Goal: Find specific page/section: Find specific page/section

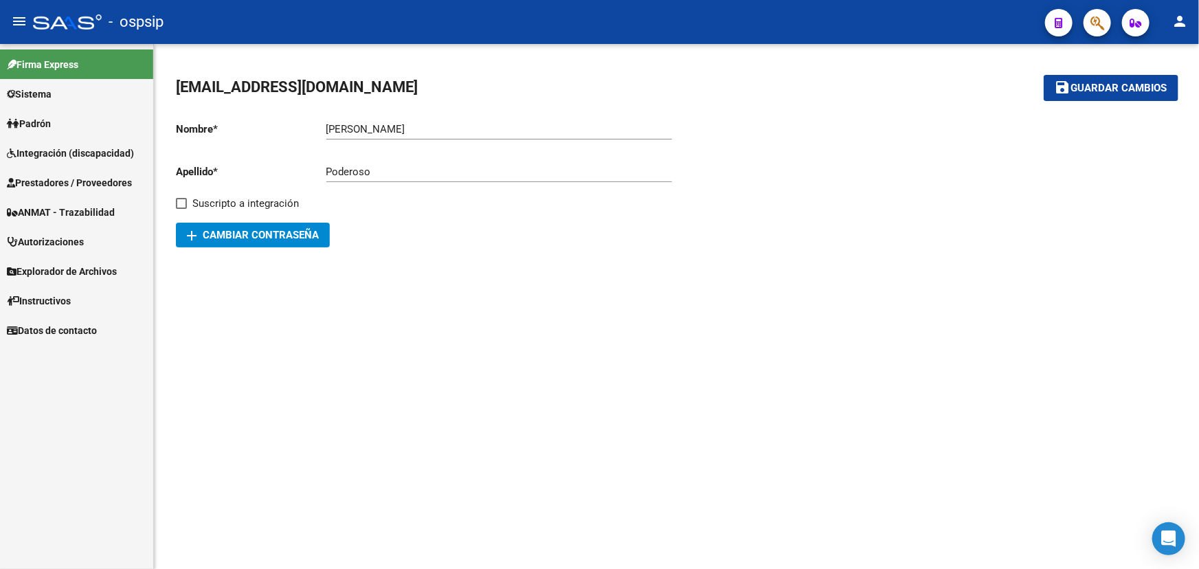
click at [82, 189] on span "Prestadores / Proveedores" at bounding box center [69, 182] width 125 height 15
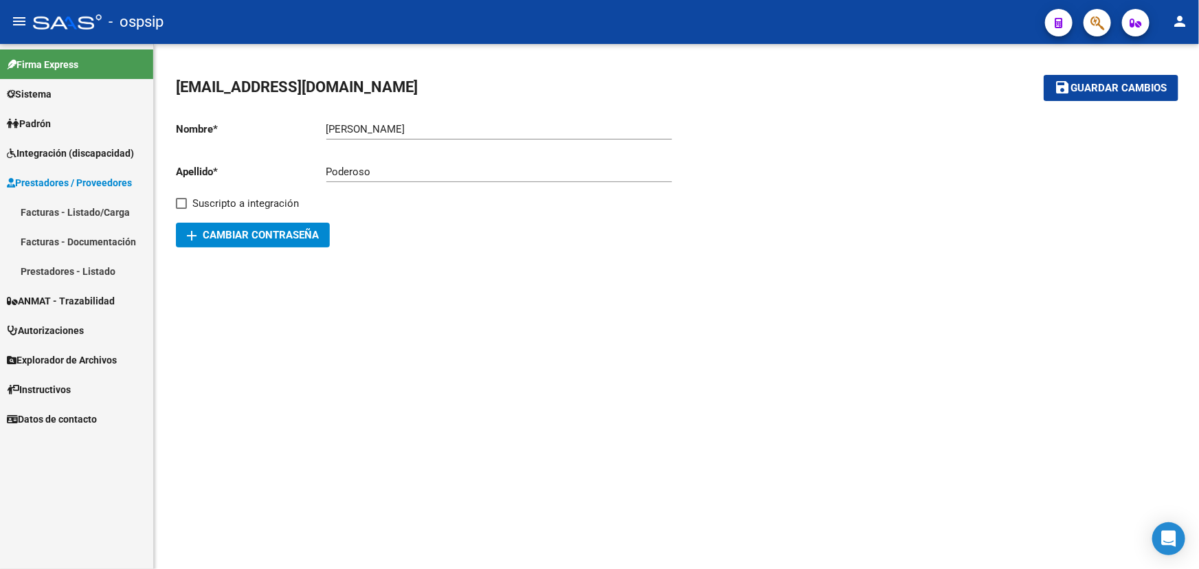
click at [82, 212] on link "Facturas - Listado/Carga" at bounding box center [76, 212] width 153 height 30
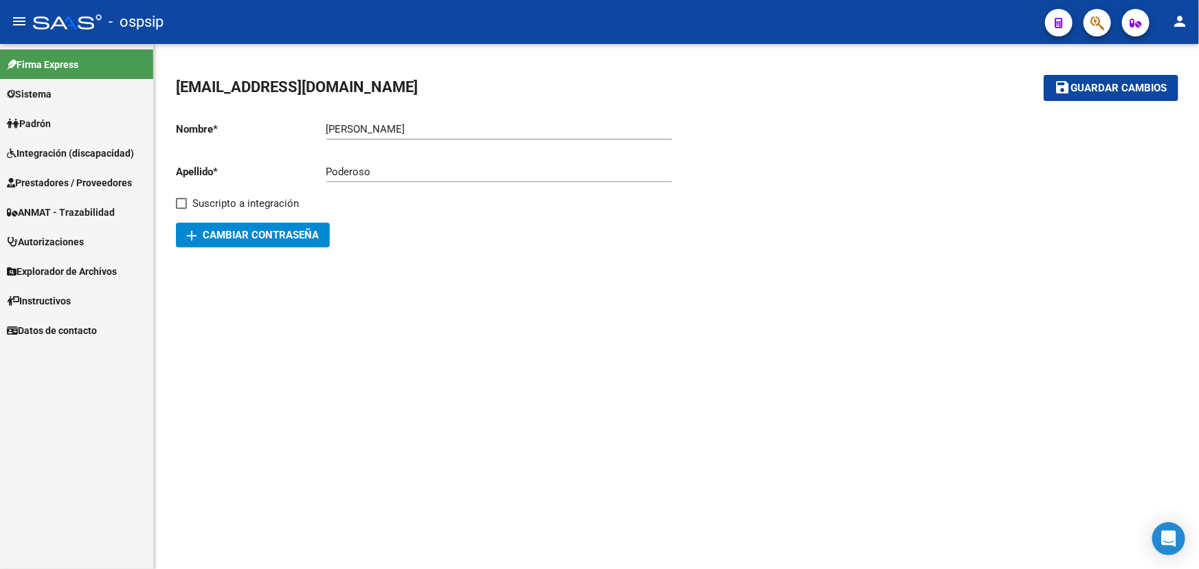
click at [57, 239] on span "Autorizaciones" at bounding box center [45, 241] width 77 height 15
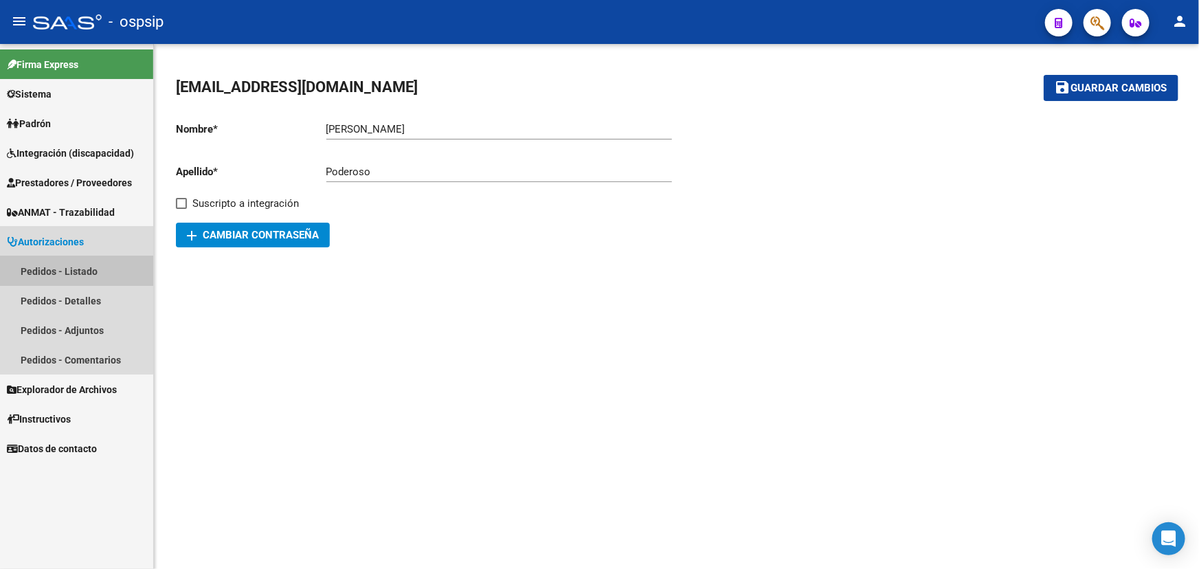
click at [48, 269] on link "Pedidos - Listado" at bounding box center [76, 271] width 153 height 30
